Goal: Information Seeking & Learning: Learn about a topic

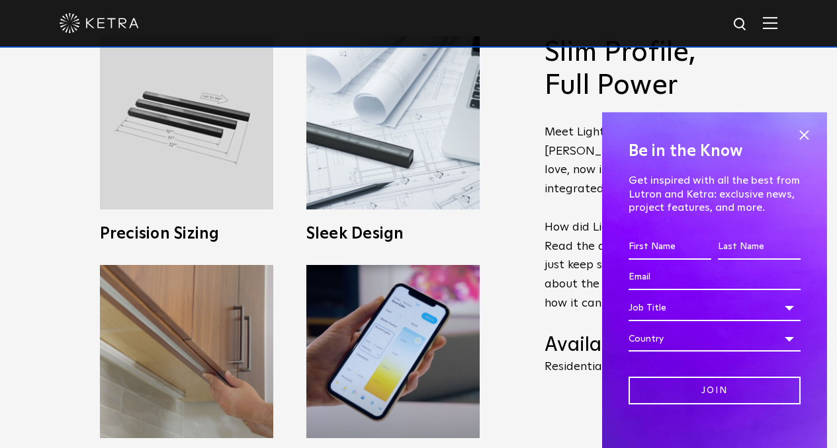
scroll to position [529, 0]
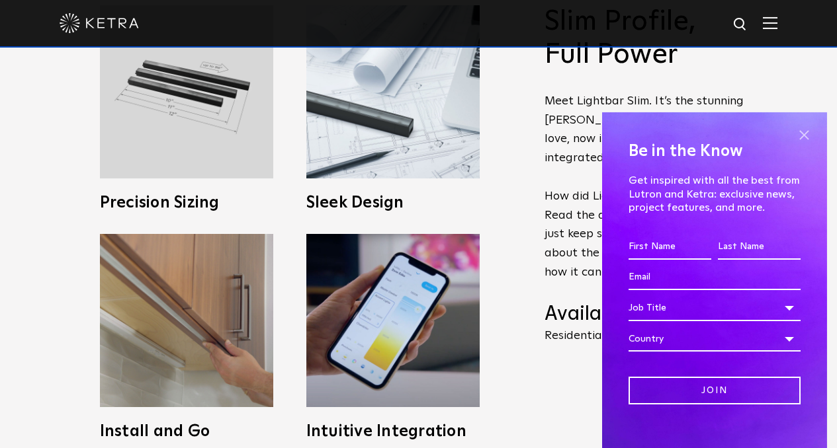
click at [794, 137] on span at bounding box center [804, 136] width 20 height 20
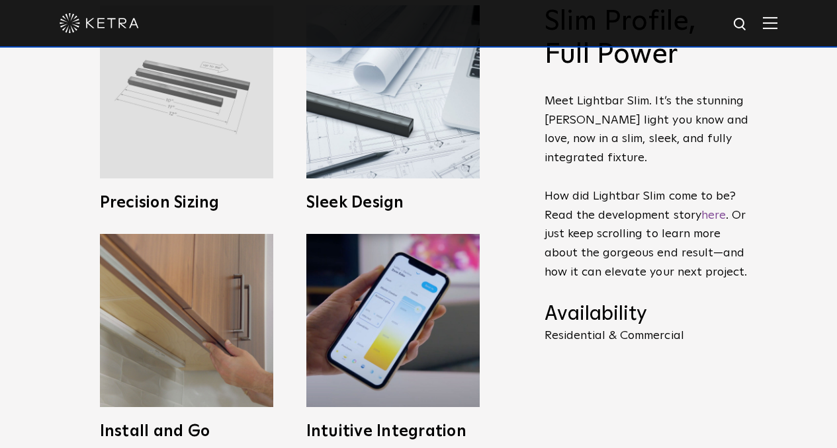
click at [214, 130] on img at bounding box center [186, 91] width 173 height 173
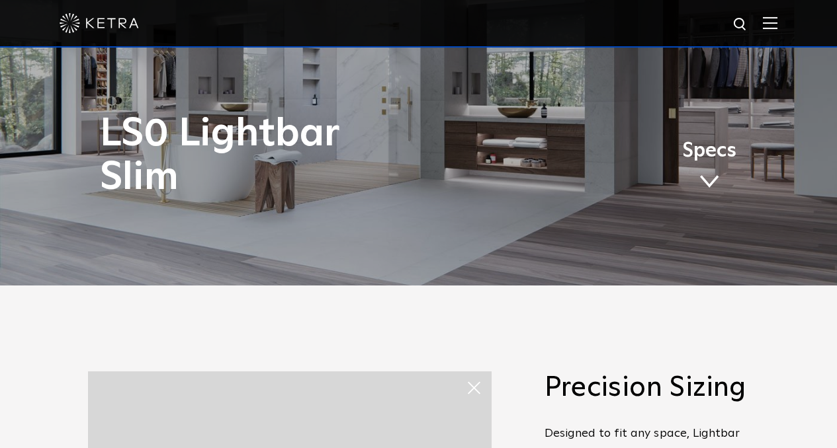
scroll to position [0, 0]
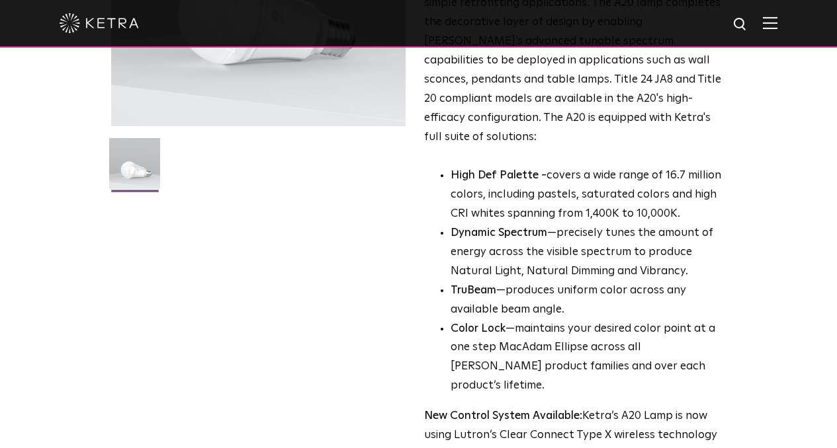
scroll to position [463, 0]
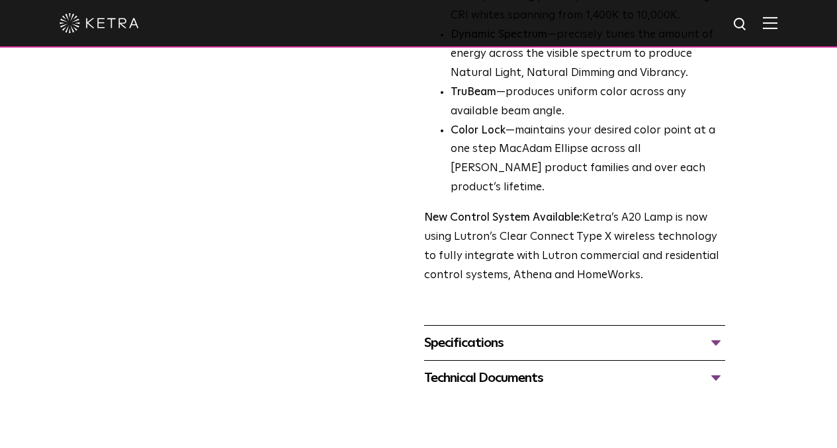
click at [725, 368] on div "Technical Documents" at bounding box center [574, 378] width 301 height 21
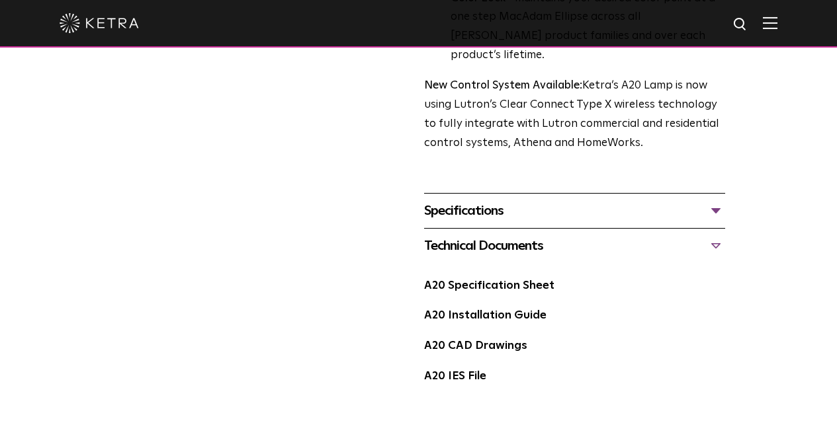
scroll to position [331, 0]
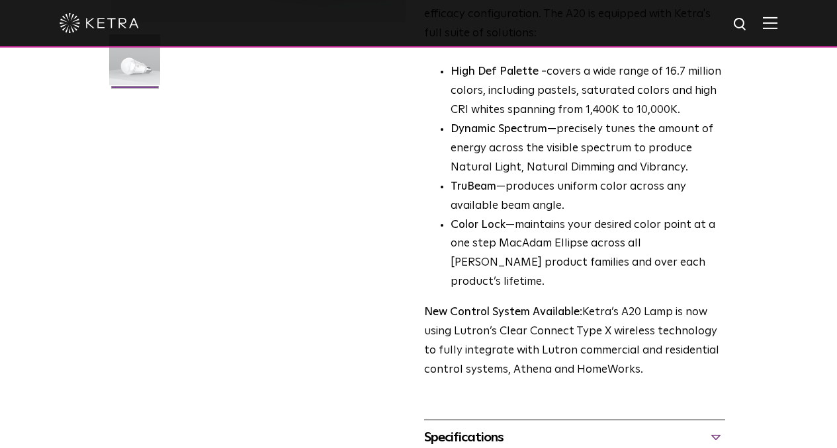
scroll to position [0, 0]
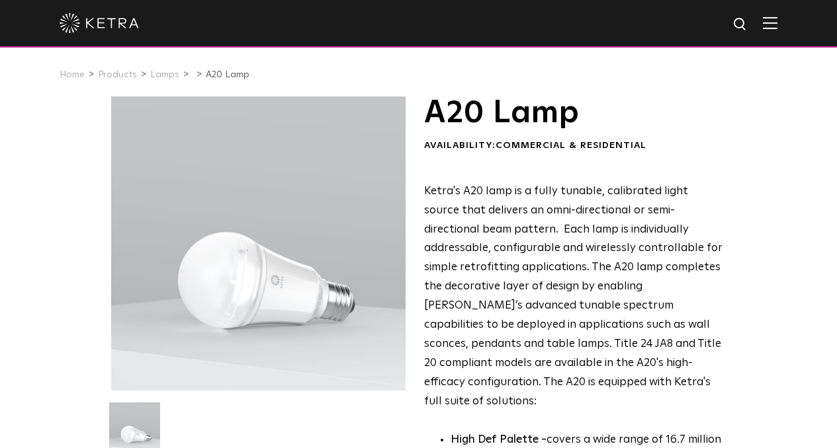
click at [777, 24] on img at bounding box center [769, 23] width 15 height 13
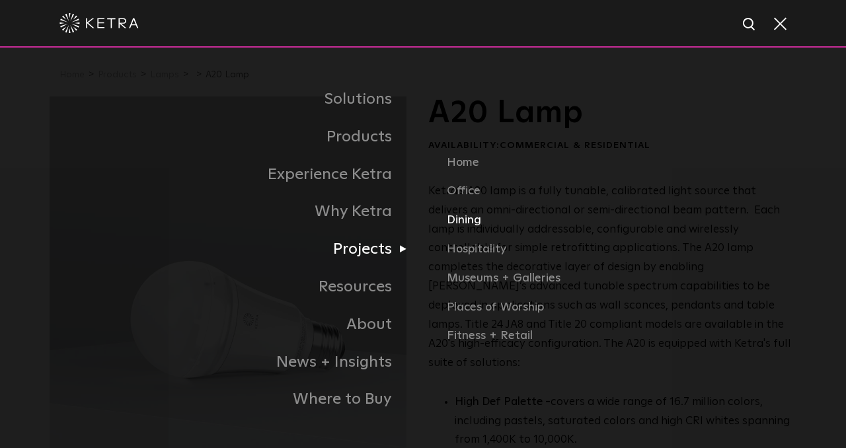
click at [460, 222] on link "Dining" at bounding box center [622, 225] width 350 height 29
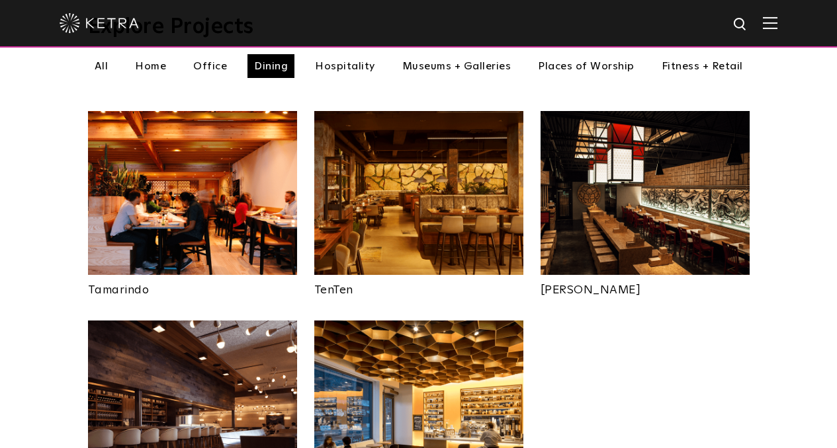
scroll to position [463, 0]
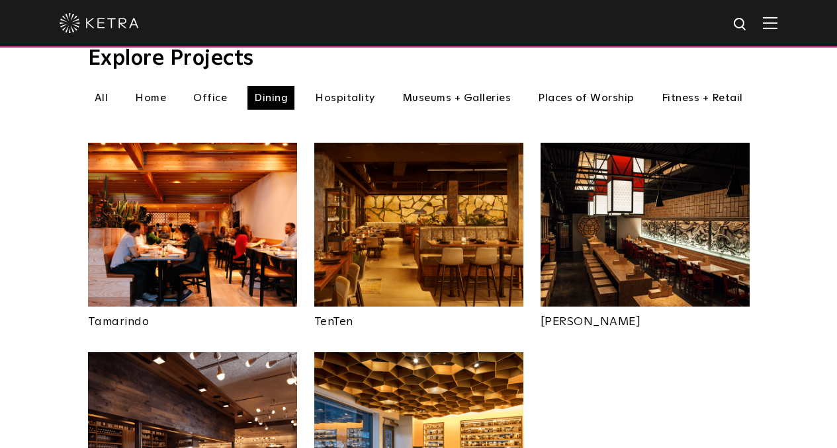
click at [165, 86] on li "Home" at bounding box center [150, 98] width 44 height 24
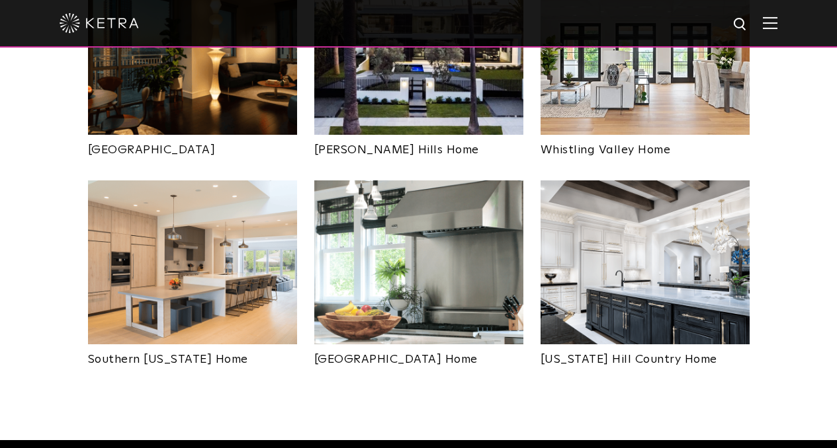
scroll to position [860, 0]
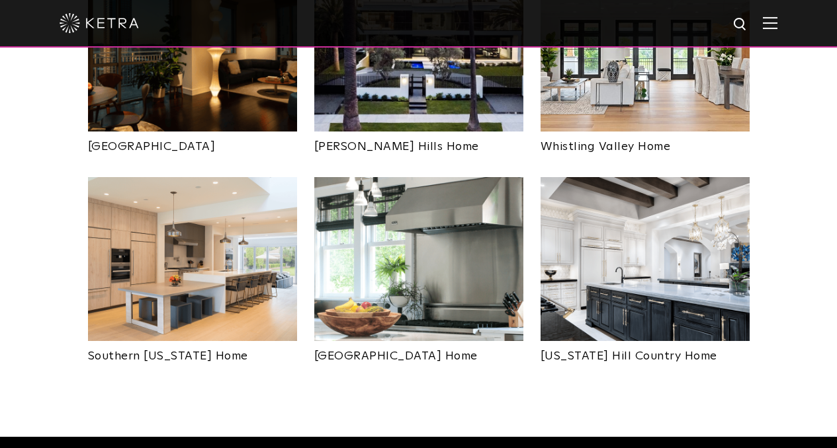
click at [243, 256] on img at bounding box center [192, 259] width 209 height 164
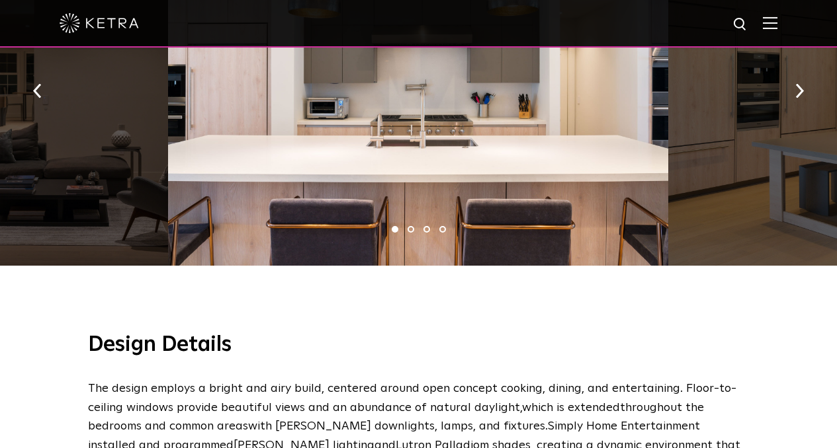
scroll to position [727, 0]
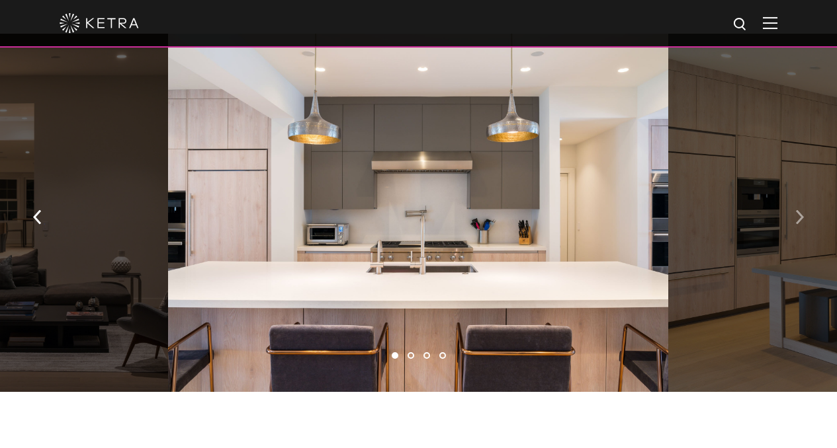
click at [790, 207] on button "button" at bounding box center [799, 217] width 28 height 46
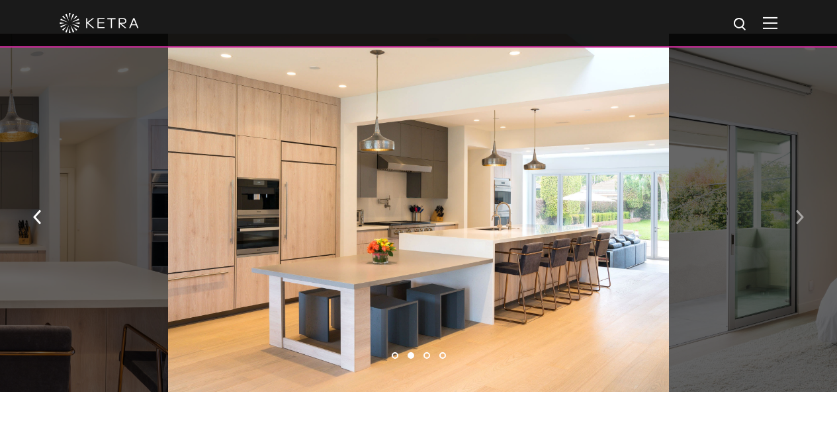
click at [790, 207] on button "button" at bounding box center [799, 217] width 28 height 46
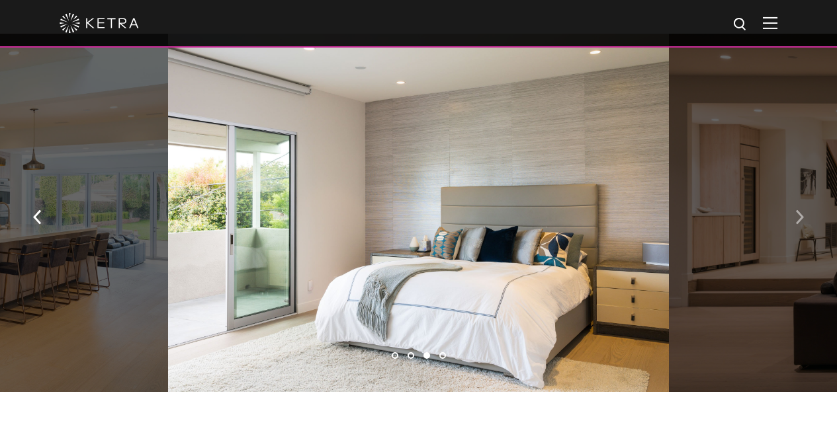
click at [790, 207] on button "button" at bounding box center [799, 217] width 28 height 46
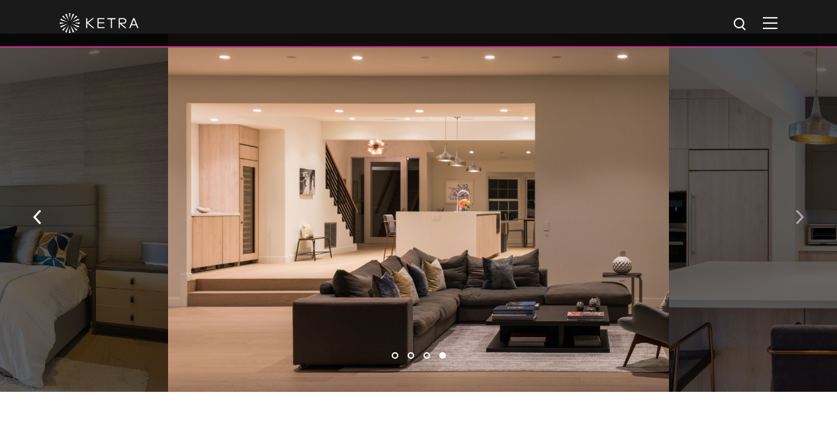
click at [790, 206] on button "button" at bounding box center [799, 217] width 28 height 46
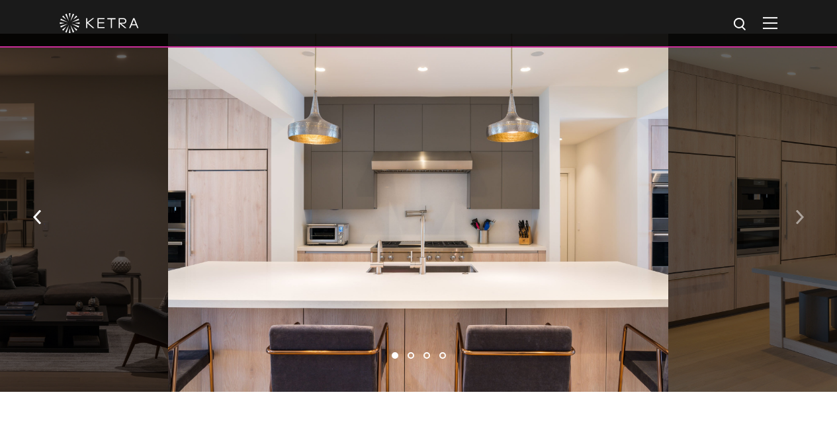
click at [790, 206] on button "button" at bounding box center [799, 217] width 28 height 46
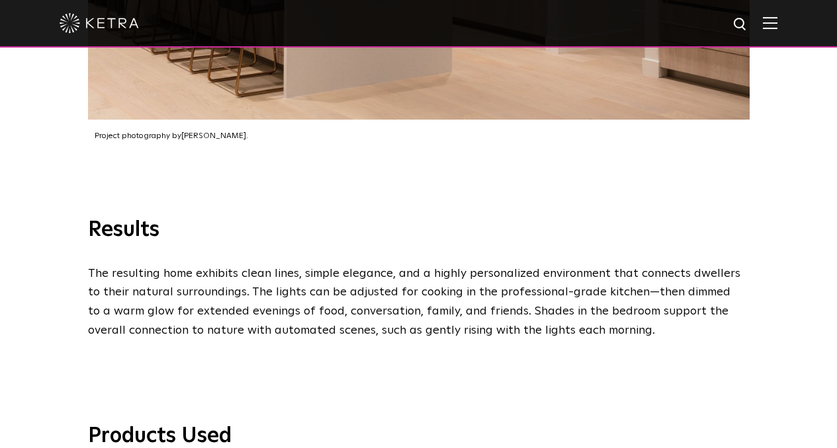
scroll to position [1347, 0]
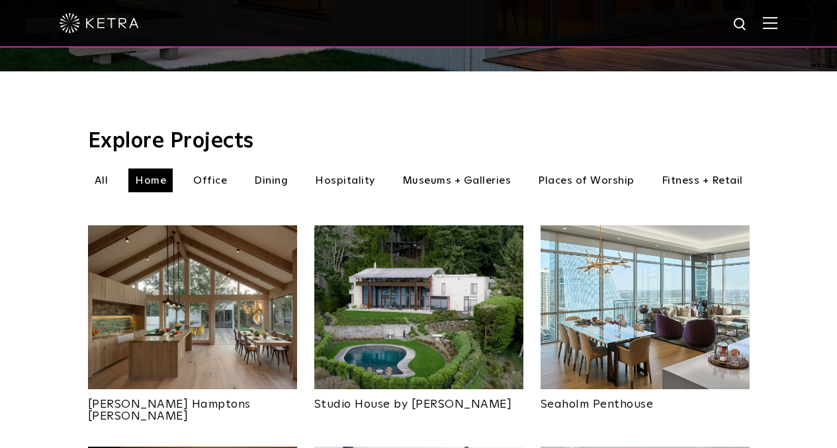
scroll to position [397, 0]
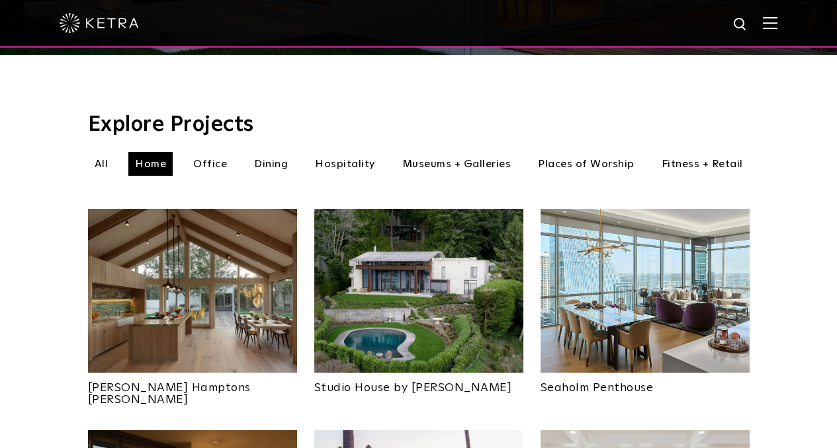
click at [447, 152] on li "Museums + Galleries" at bounding box center [456, 164] width 122 height 24
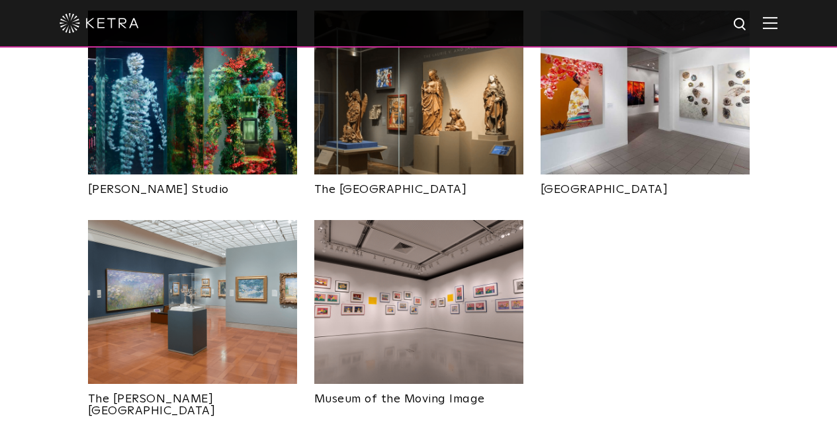
scroll to position [529, 0]
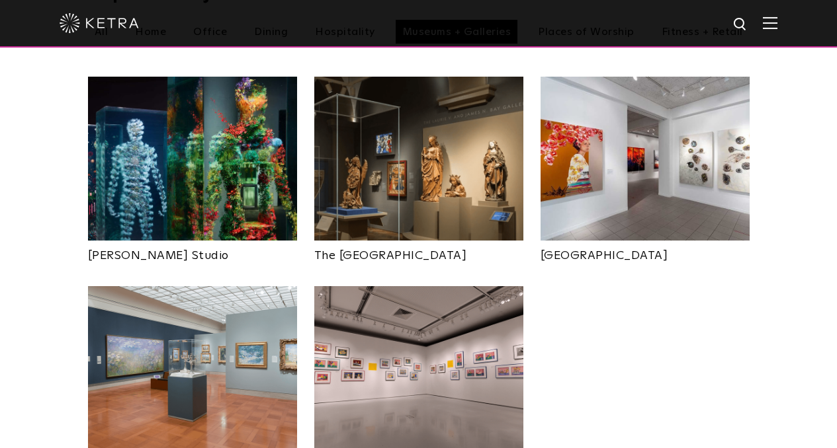
click at [680, 195] on img at bounding box center [644, 159] width 209 height 164
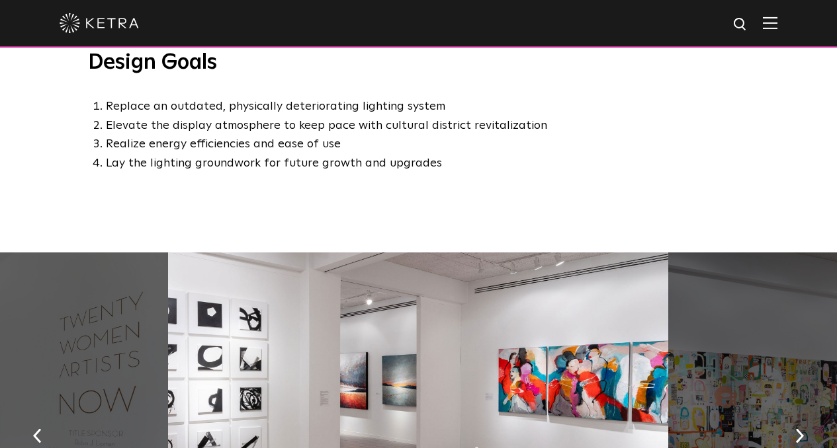
scroll to position [1058, 0]
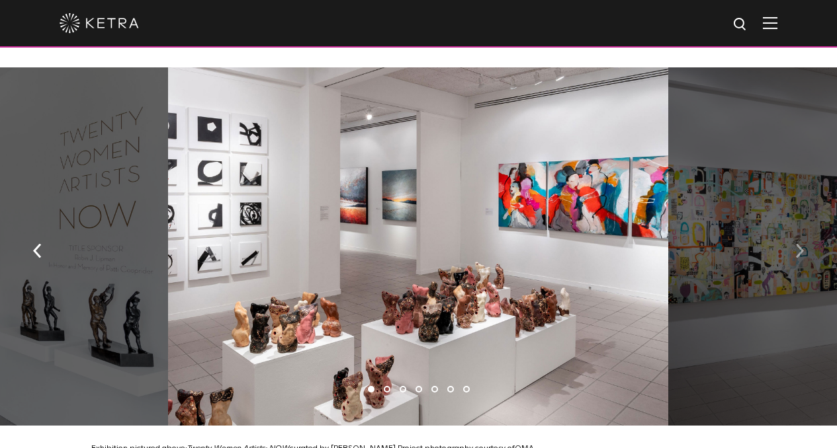
click at [798, 244] on img "button" at bounding box center [799, 251] width 9 height 15
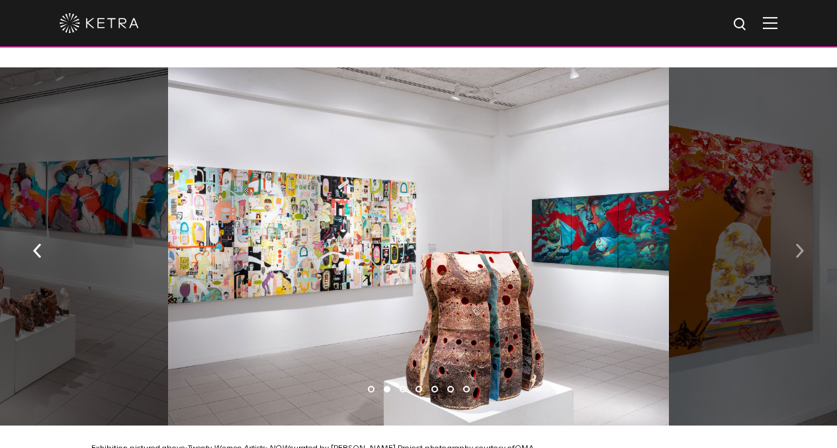
click at [798, 244] on img "button" at bounding box center [799, 251] width 9 height 15
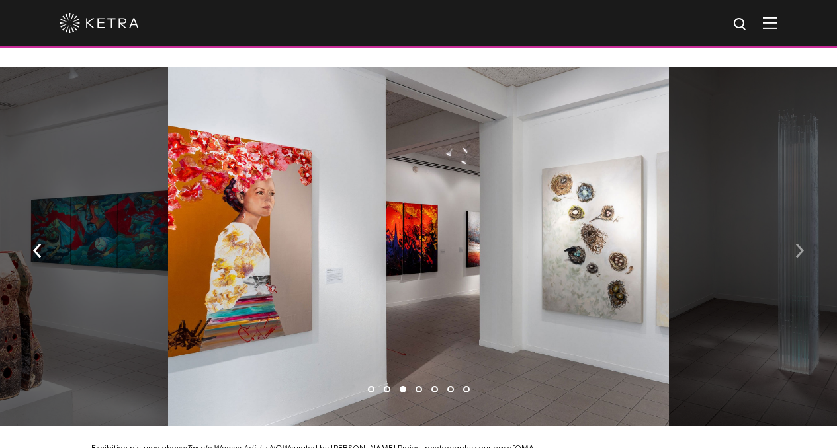
click at [798, 244] on img "button" at bounding box center [799, 251] width 9 height 15
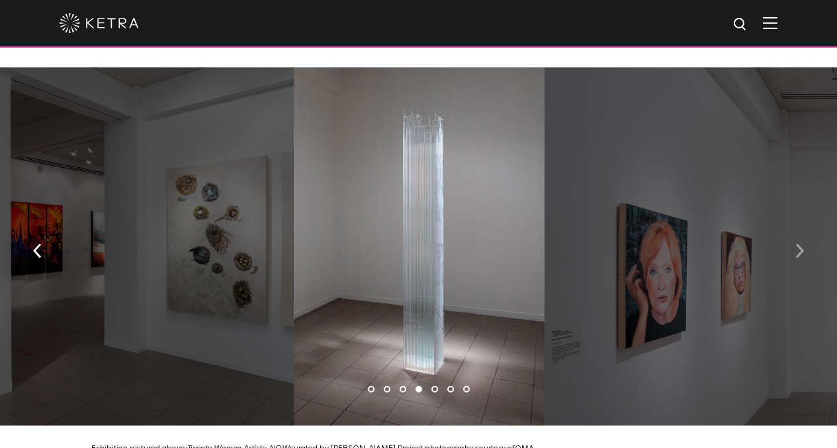
click at [798, 244] on img "button" at bounding box center [799, 251] width 9 height 15
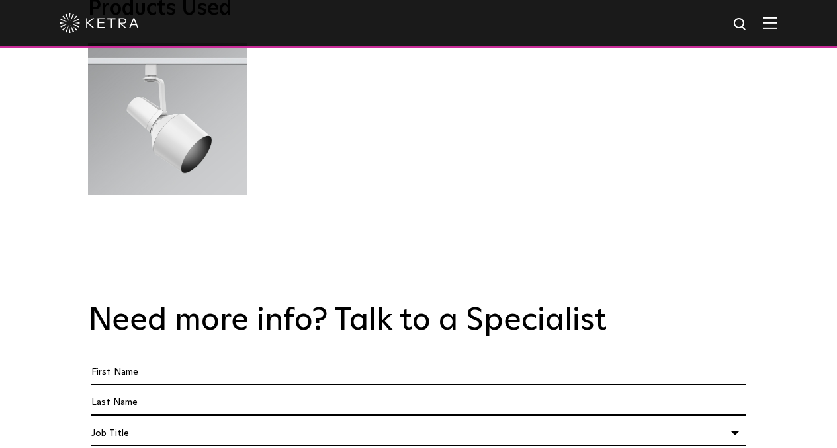
scroll to position [3703, 0]
